Goal: Task Accomplishment & Management: Manage account settings

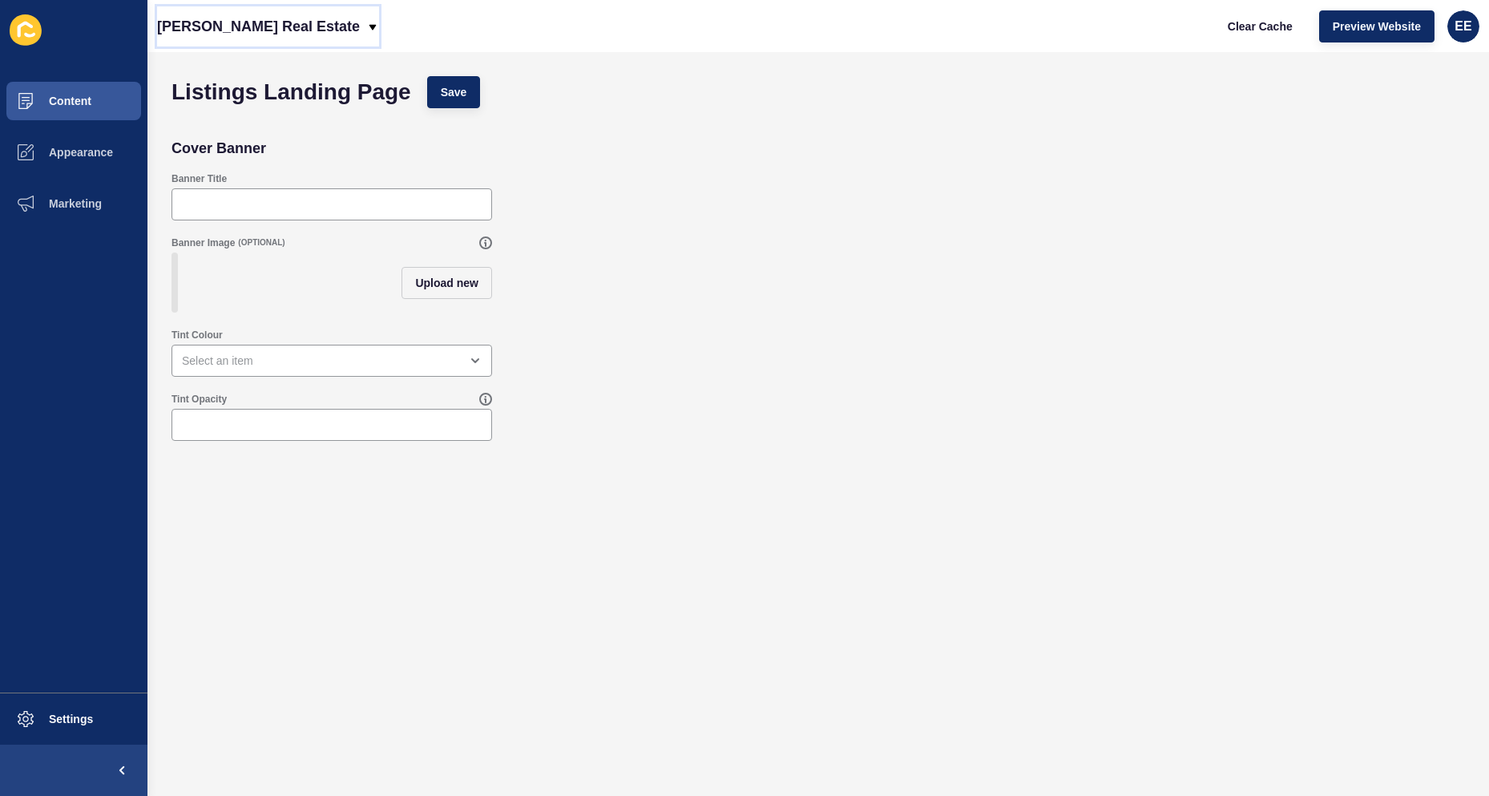
drag, startPoint x: 258, startPoint y: 17, endPoint x: 264, endPoint y: 24, distance: 9.1
click at [261, 17] on p "[PERSON_NAME] Real Estate" at bounding box center [258, 26] width 203 height 40
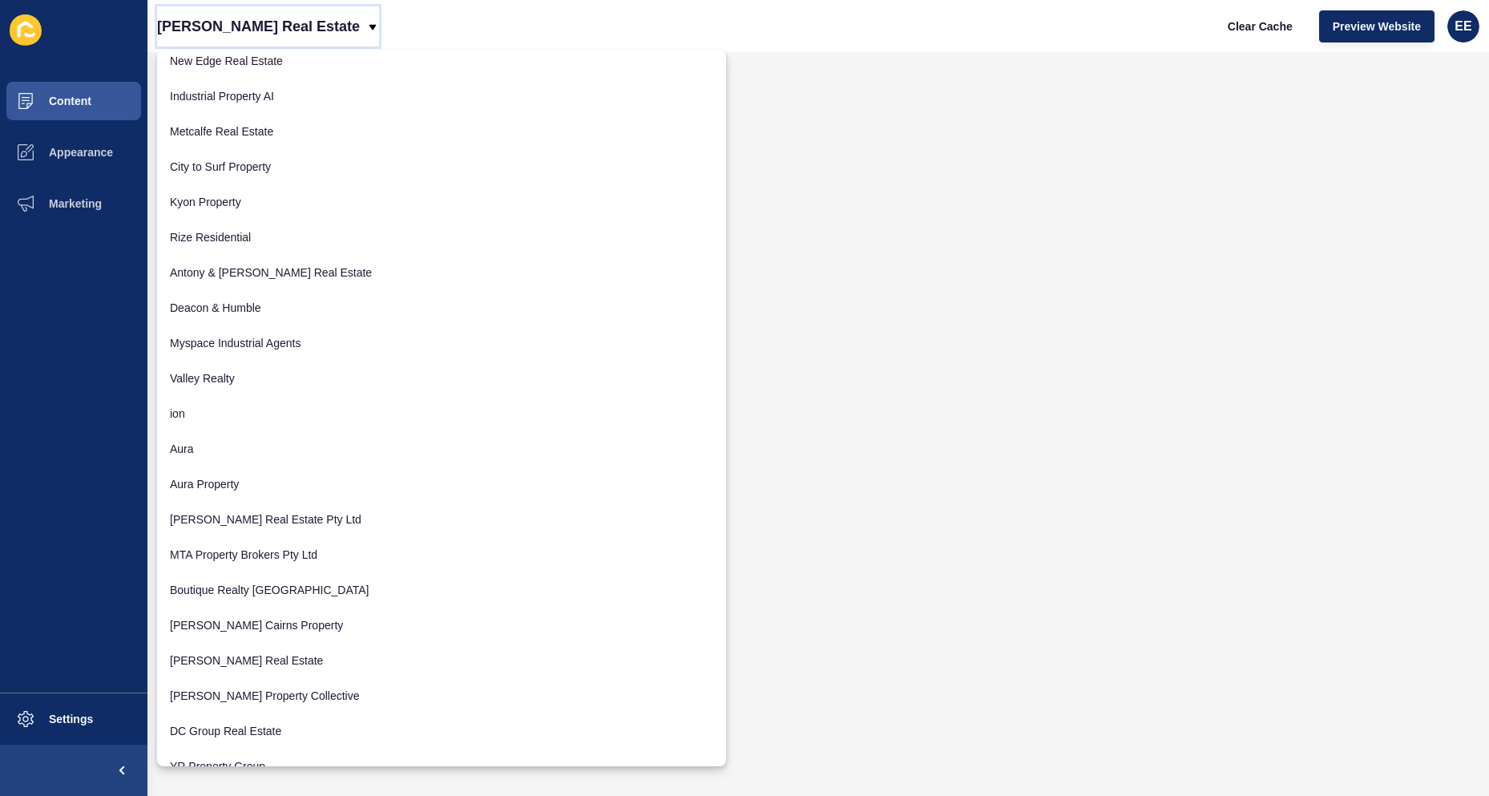
scroll to position [707, 0]
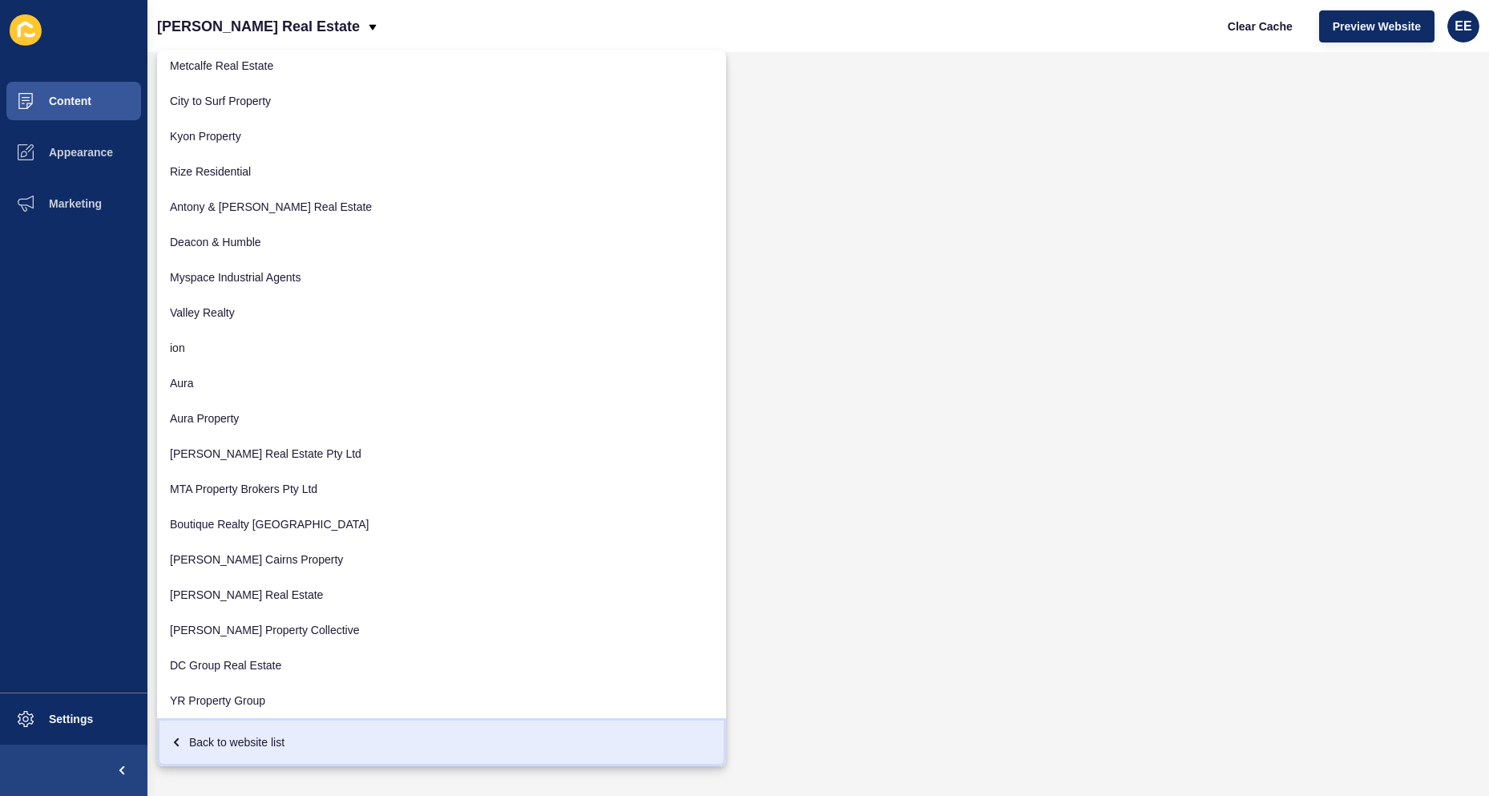
click at [249, 736] on div "Back to website list" at bounding box center [442, 742] width 544 height 29
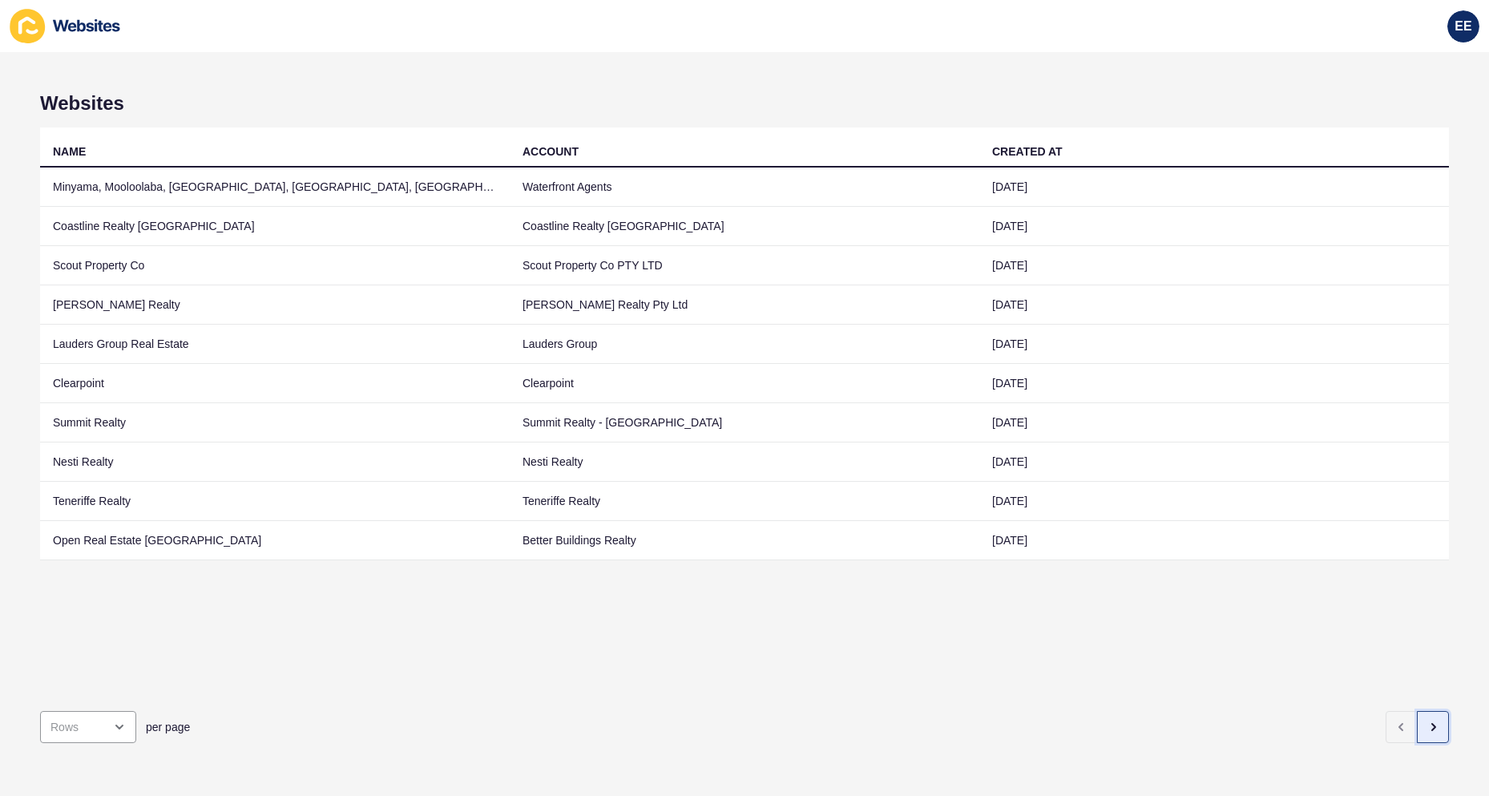
click at [1419, 724] on button "button" at bounding box center [1433, 727] width 32 height 32
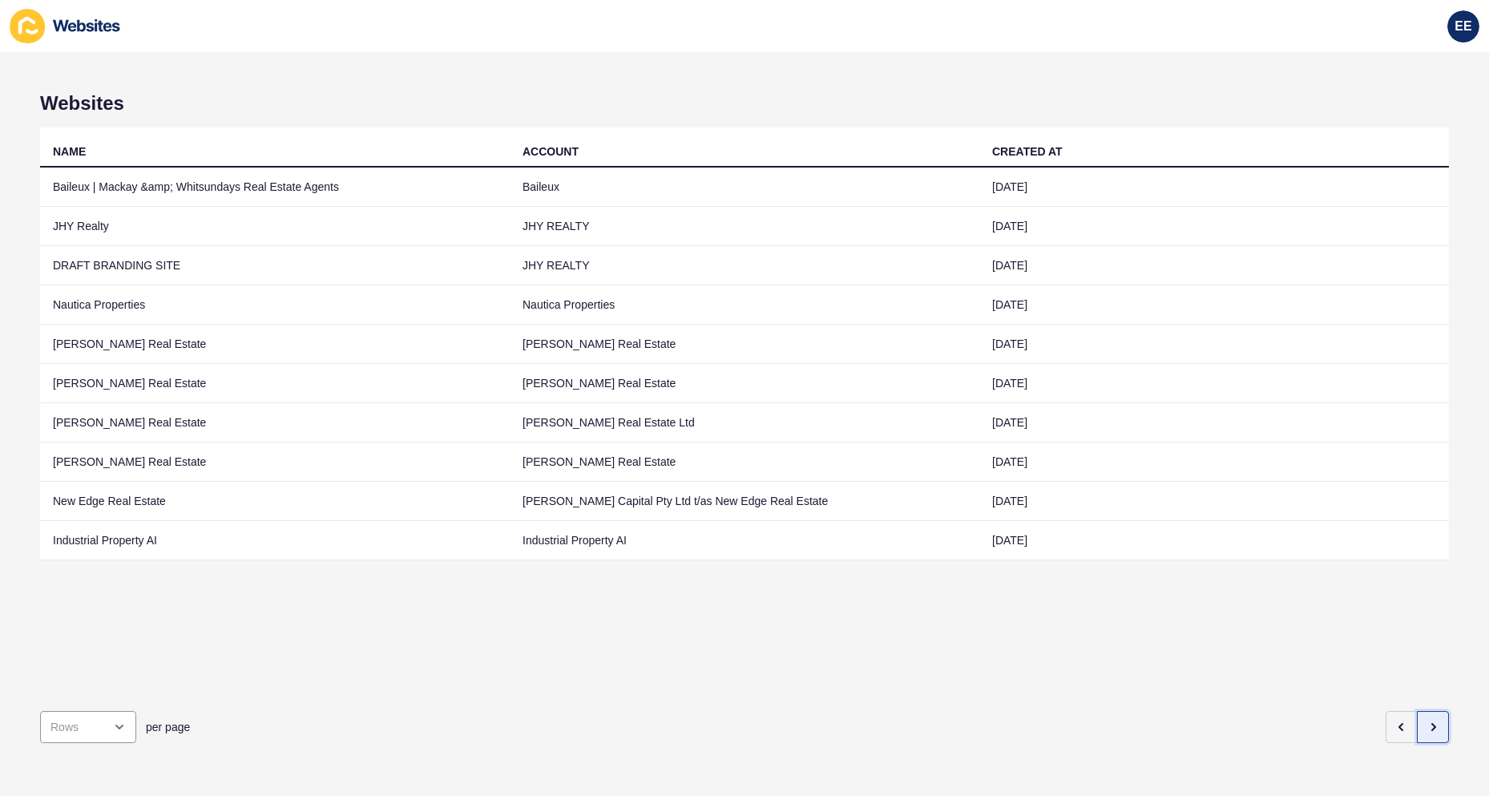
click at [1419, 724] on button "button" at bounding box center [1433, 727] width 32 height 32
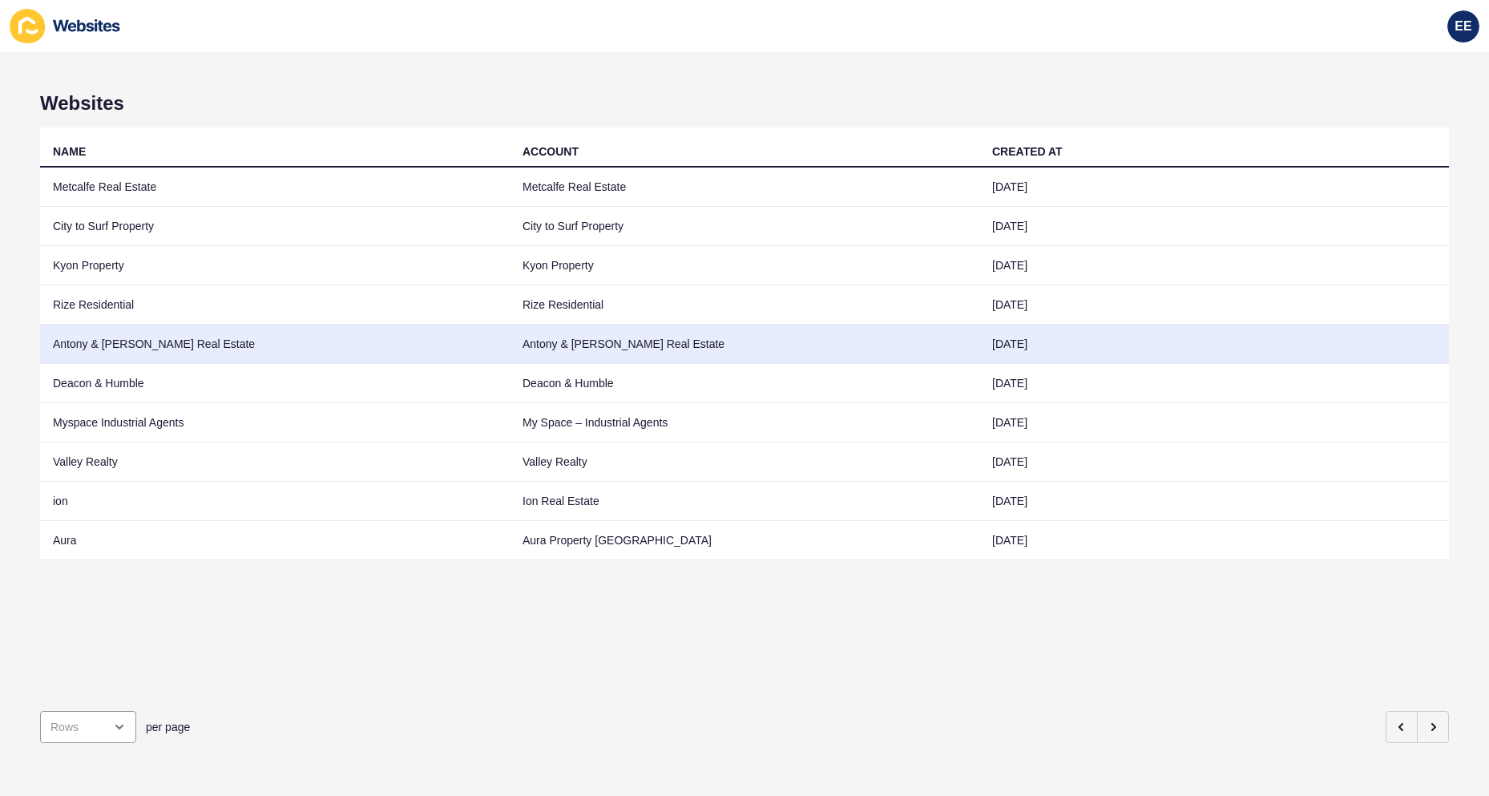
click at [129, 329] on td "Antony & [PERSON_NAME] Real Estate" at bounding box center [275, 344] width 470 height 39
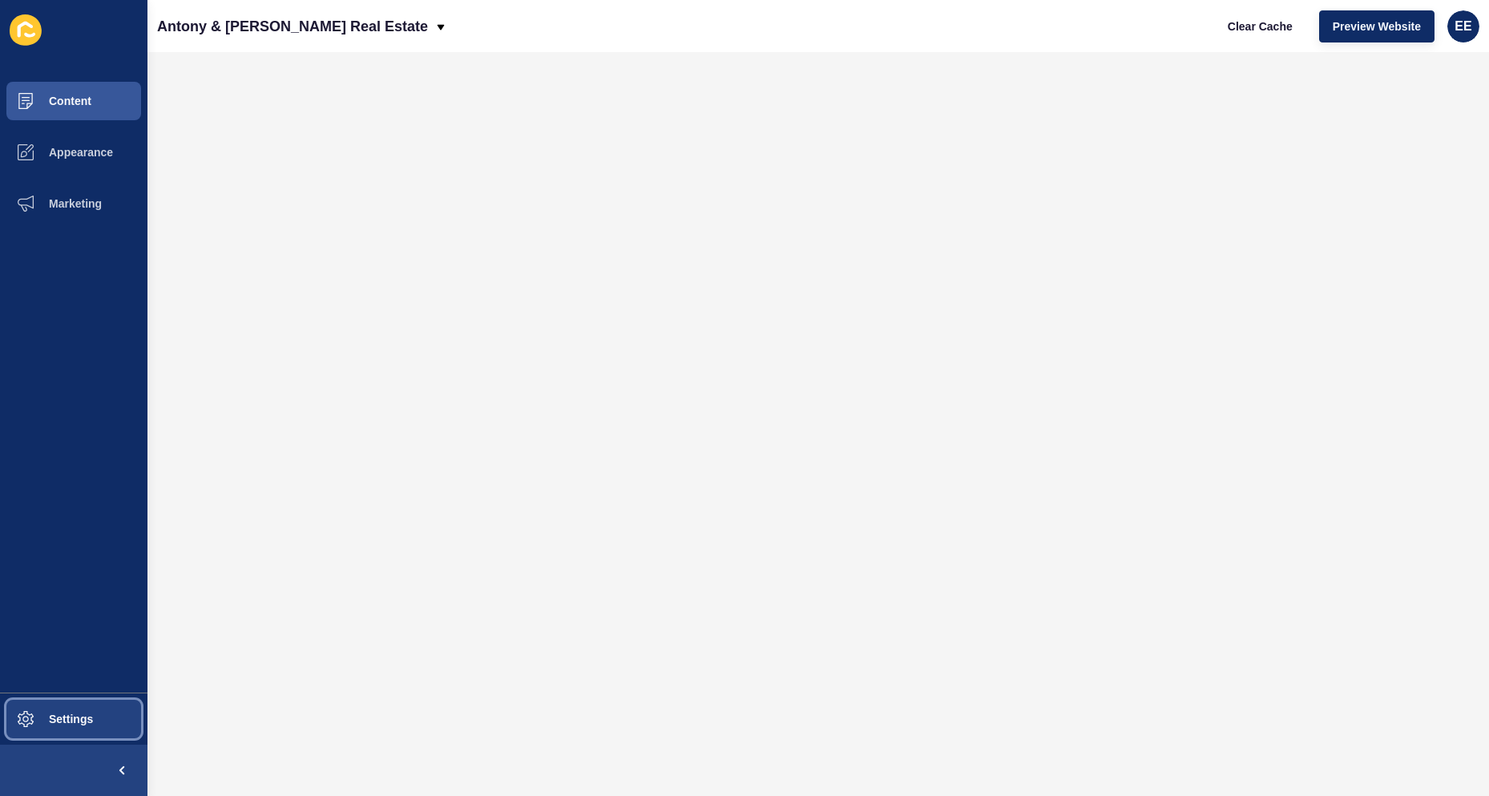
drag, startPoint x: 71, startPoint y: 721, endPoint x: 71, endPoint y: 731, distance: 9.6
click at [71, 725] on span "Settings" at bounding box center [45, 719] width 95 height 13
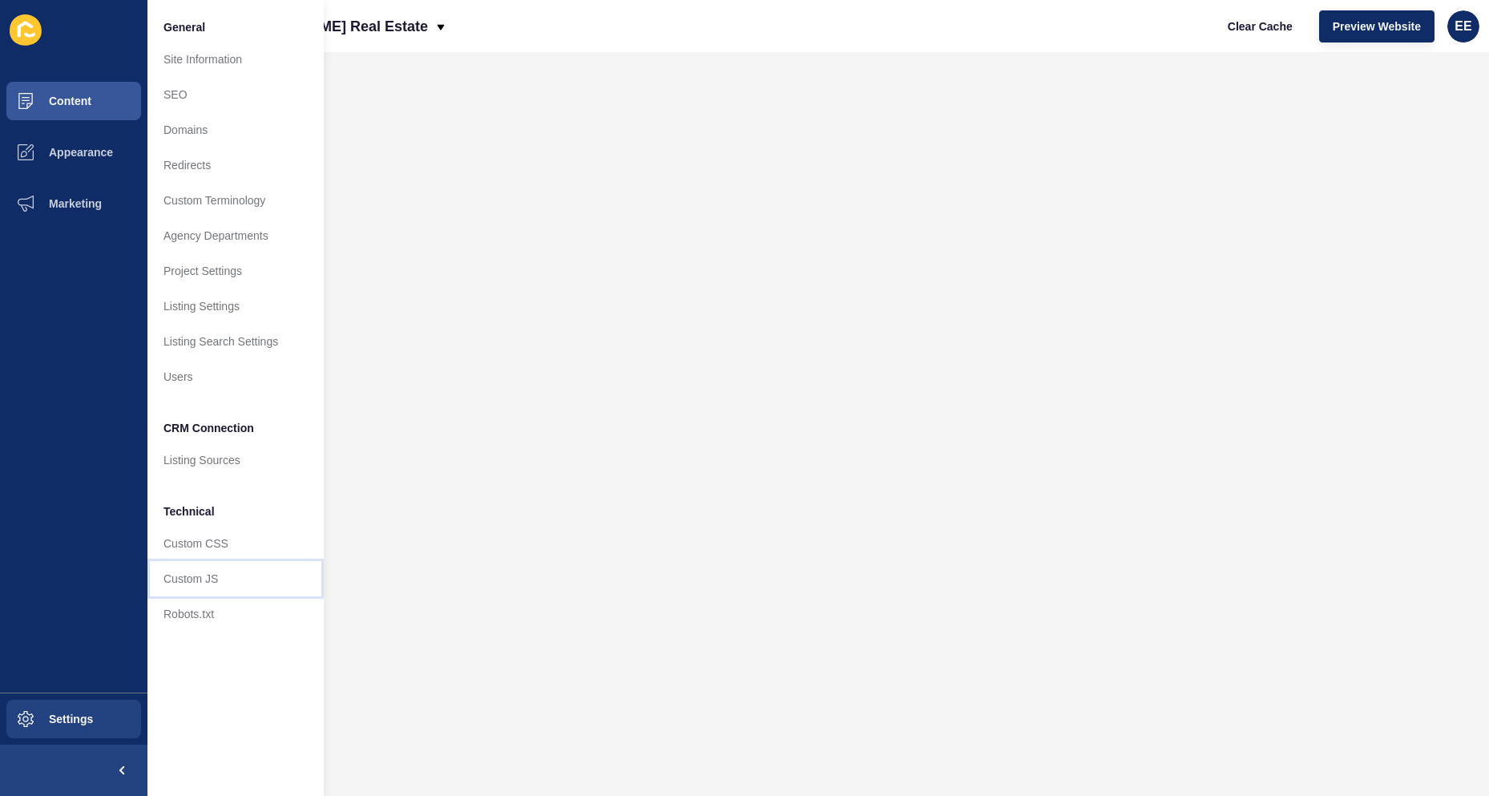
drag, startPoint x: 211, startPoint y: 586, endPoint x: 264, endPoint y: 572, distance: 54.6
click at [212, 585] on link "Custom JS" at bounding box center [236, 578] width 176 height 35
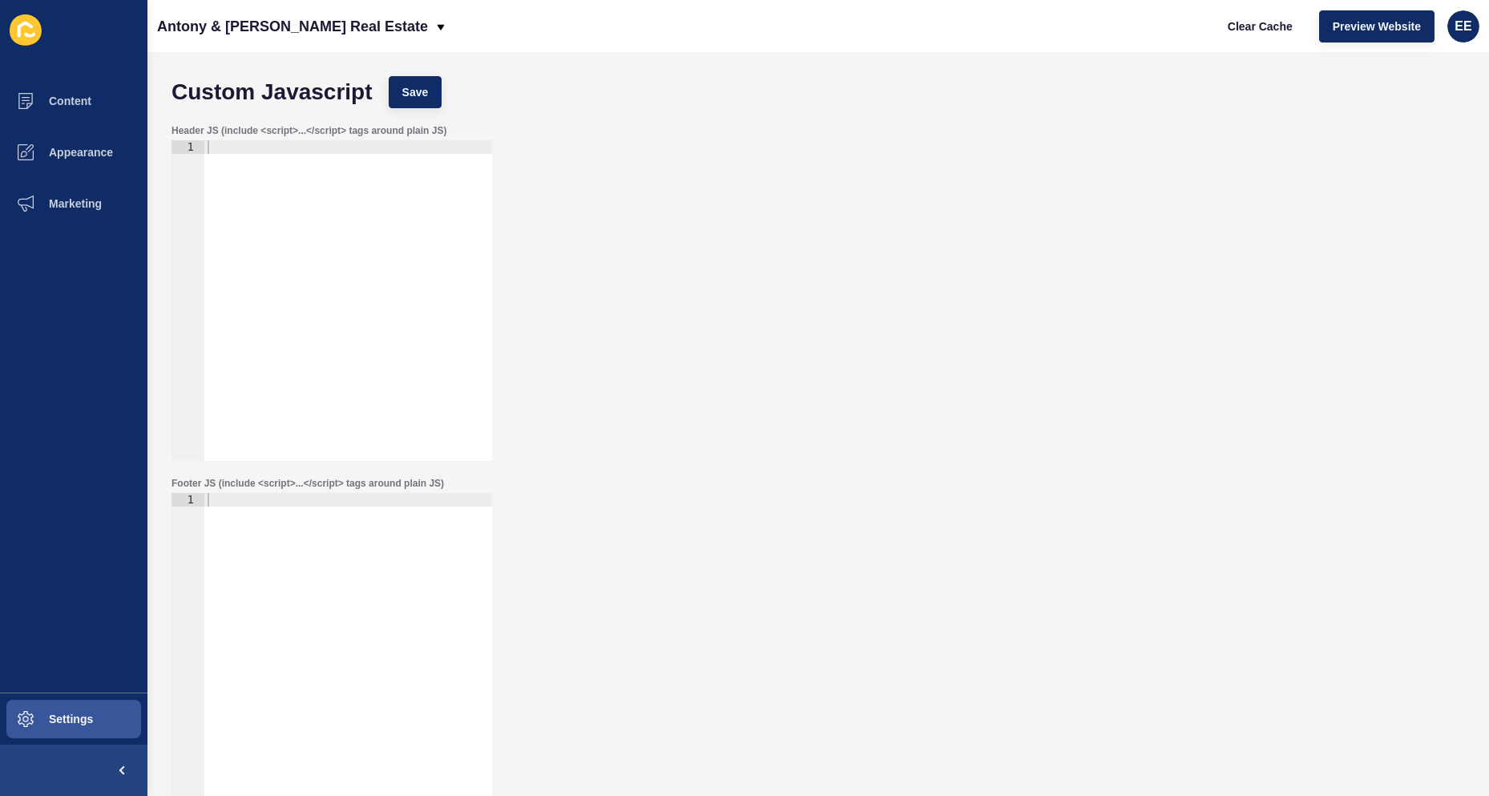
click at [382, 142] on div at bounding box center [348, 314] width 288 height 348
paste textarea "<meta name="google-site-verification" content="DOXbnhtkX9HwTOV6FG6uRF2bjF_R1u3Q…"
type textarea "<meta name="google-site-verification" content="DOXbnhtkX9HwTOV6FG6uRF2bjF_R1u3Q…"
click at [429, 94] on span "Save" at bounding box center [415, 92] width 26 height 16
